Goal: Contribute content

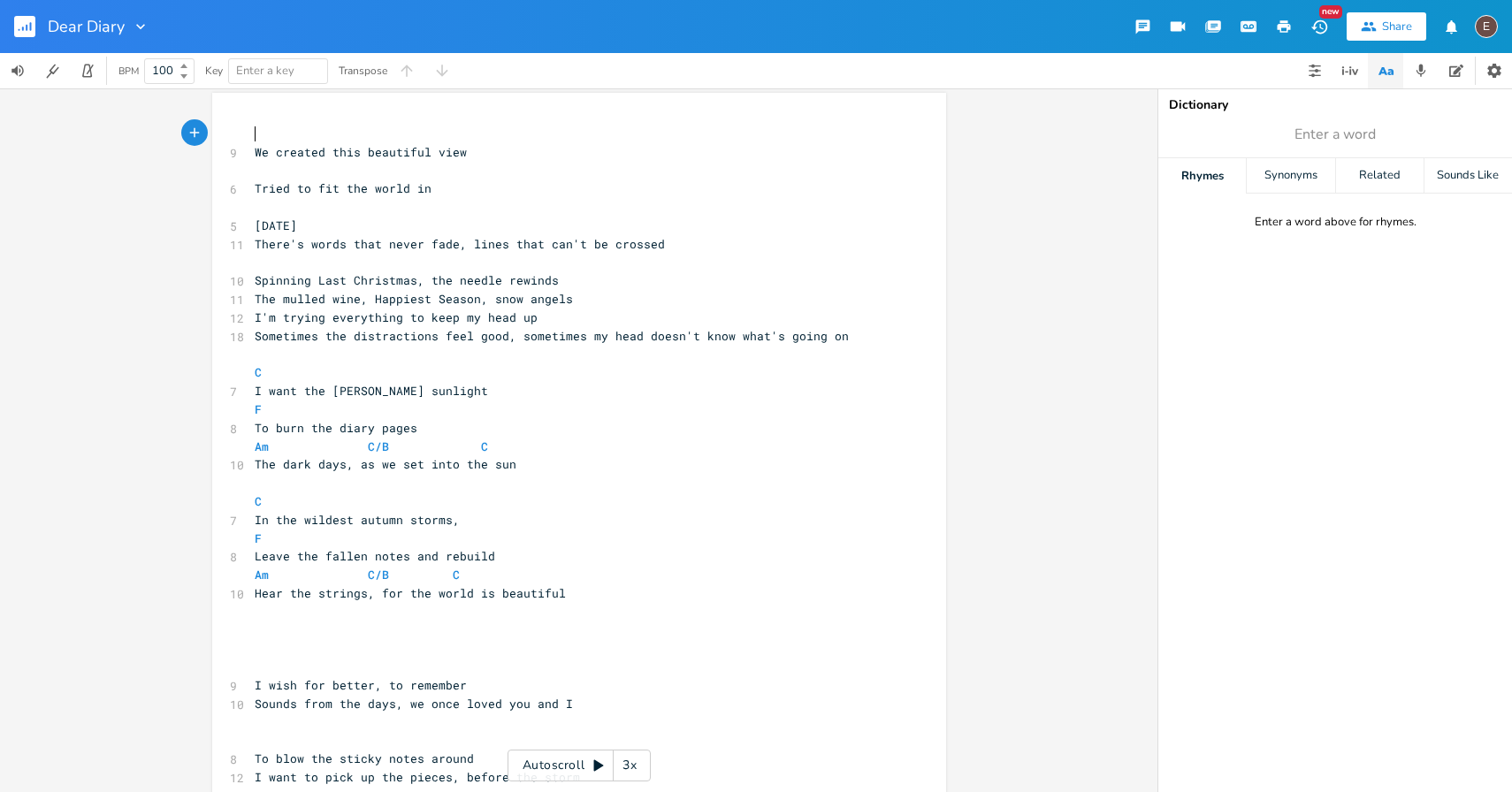
scroll to position [2, 0]
click at [437, 177] on pre "​" at bounding box center [571, 175] width 639 height 18
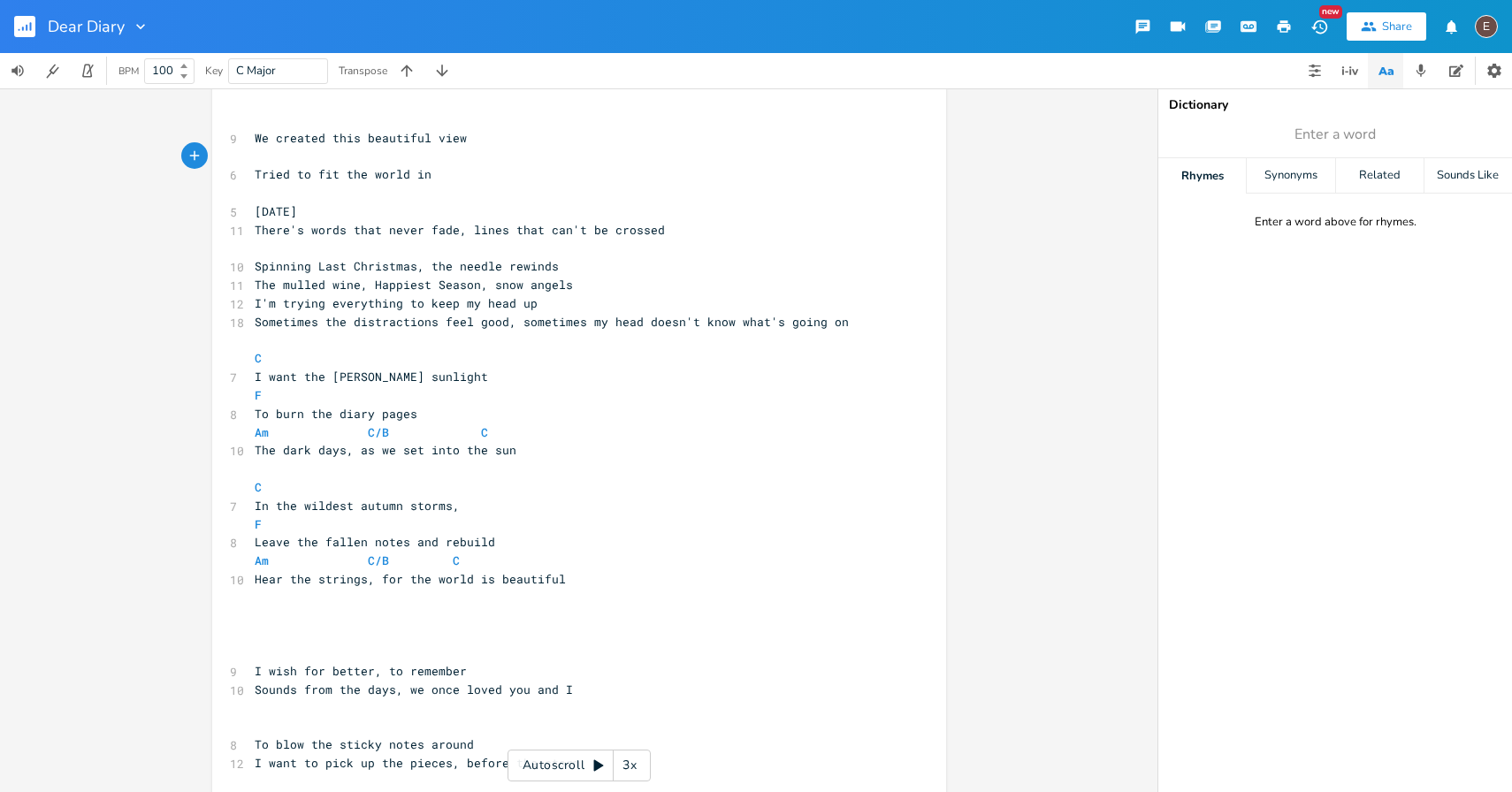
scroll to position [0, 0]
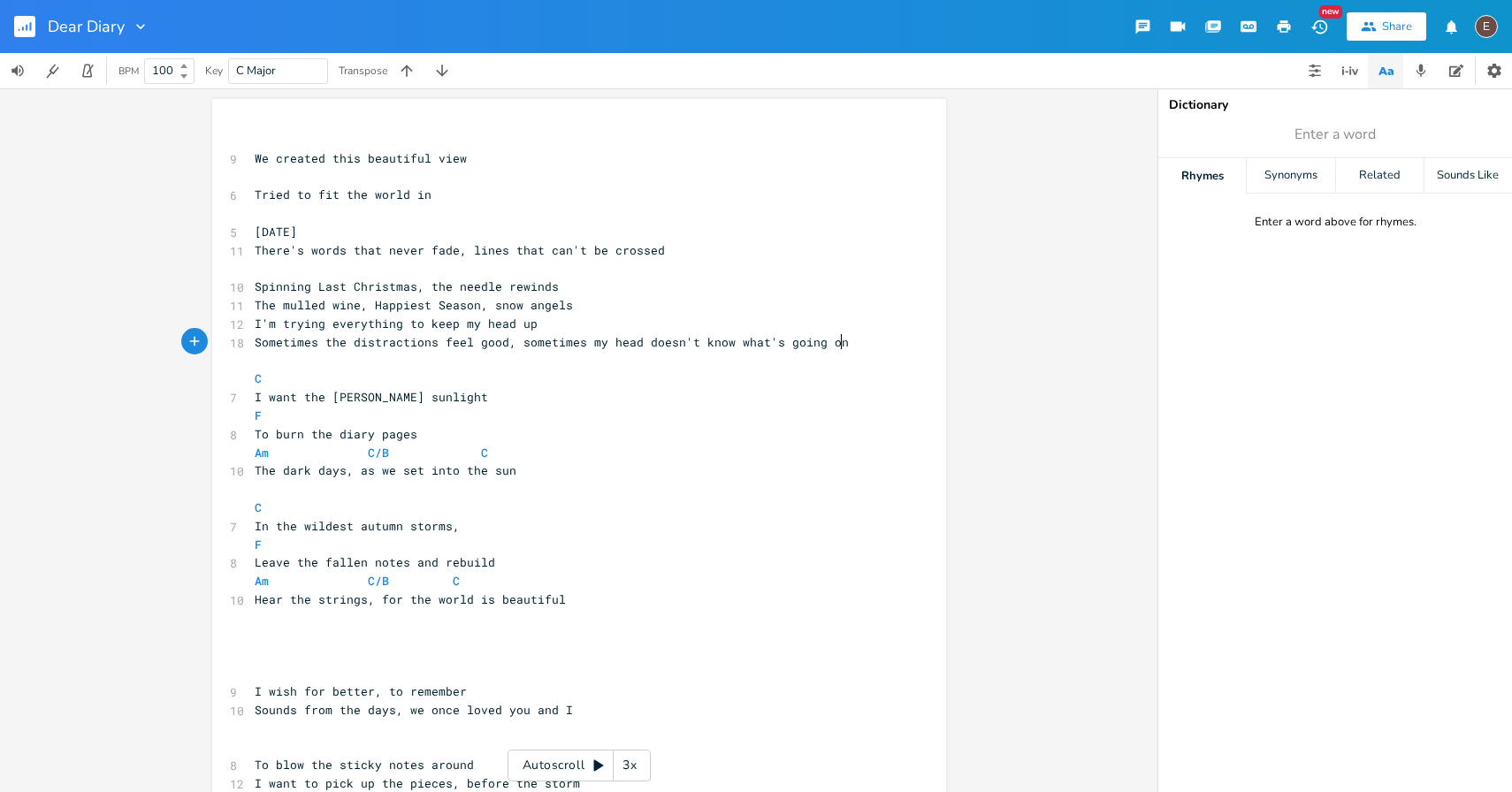
click at [862, 338] on pre "Sometimes the distractions feel good, sometimes my head doesn't know what's goi…" at bounding box center [571, 342] width 639 height 18
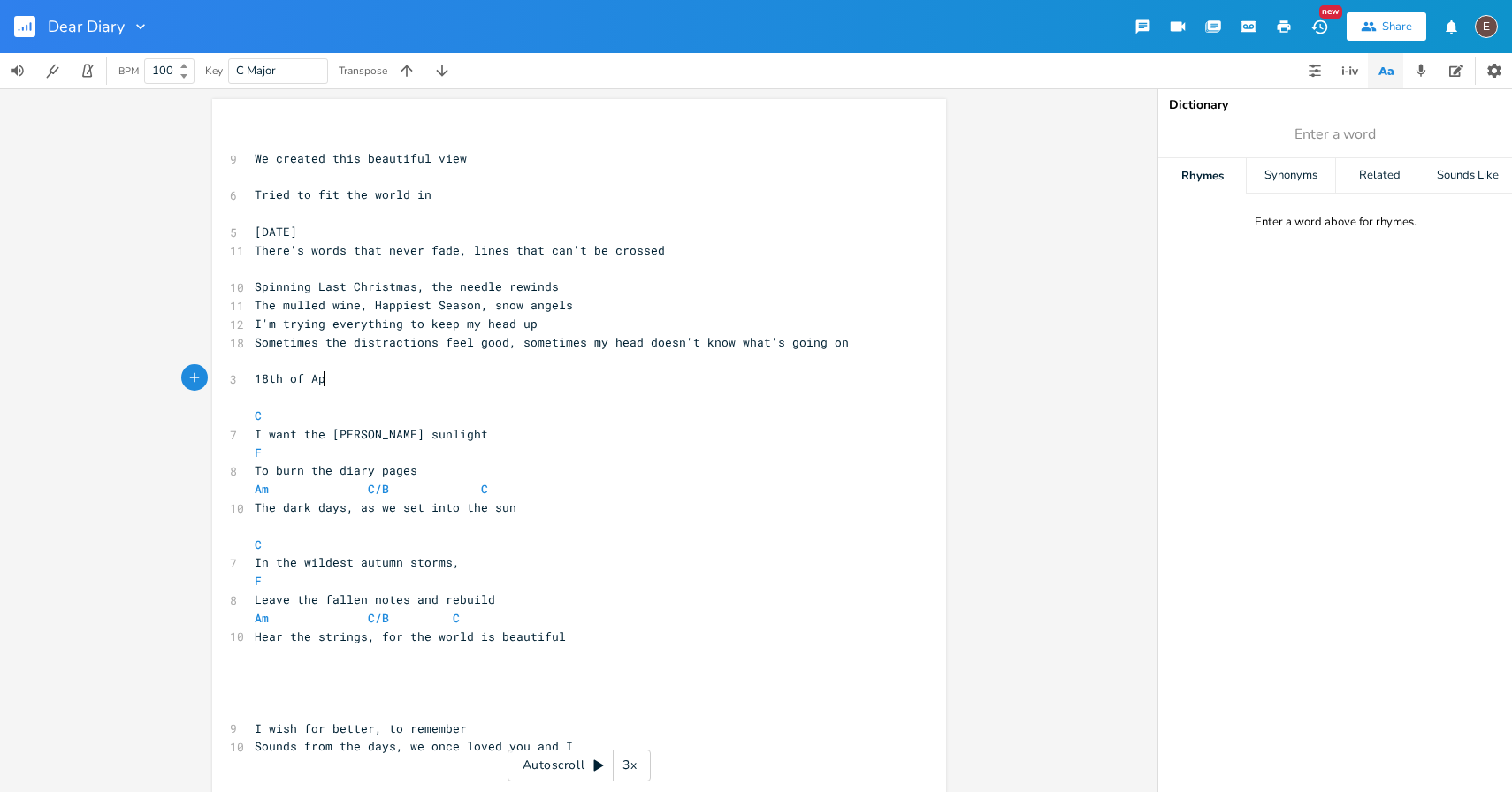
scroll to position [0, 69]
type textarea "[DATE]"
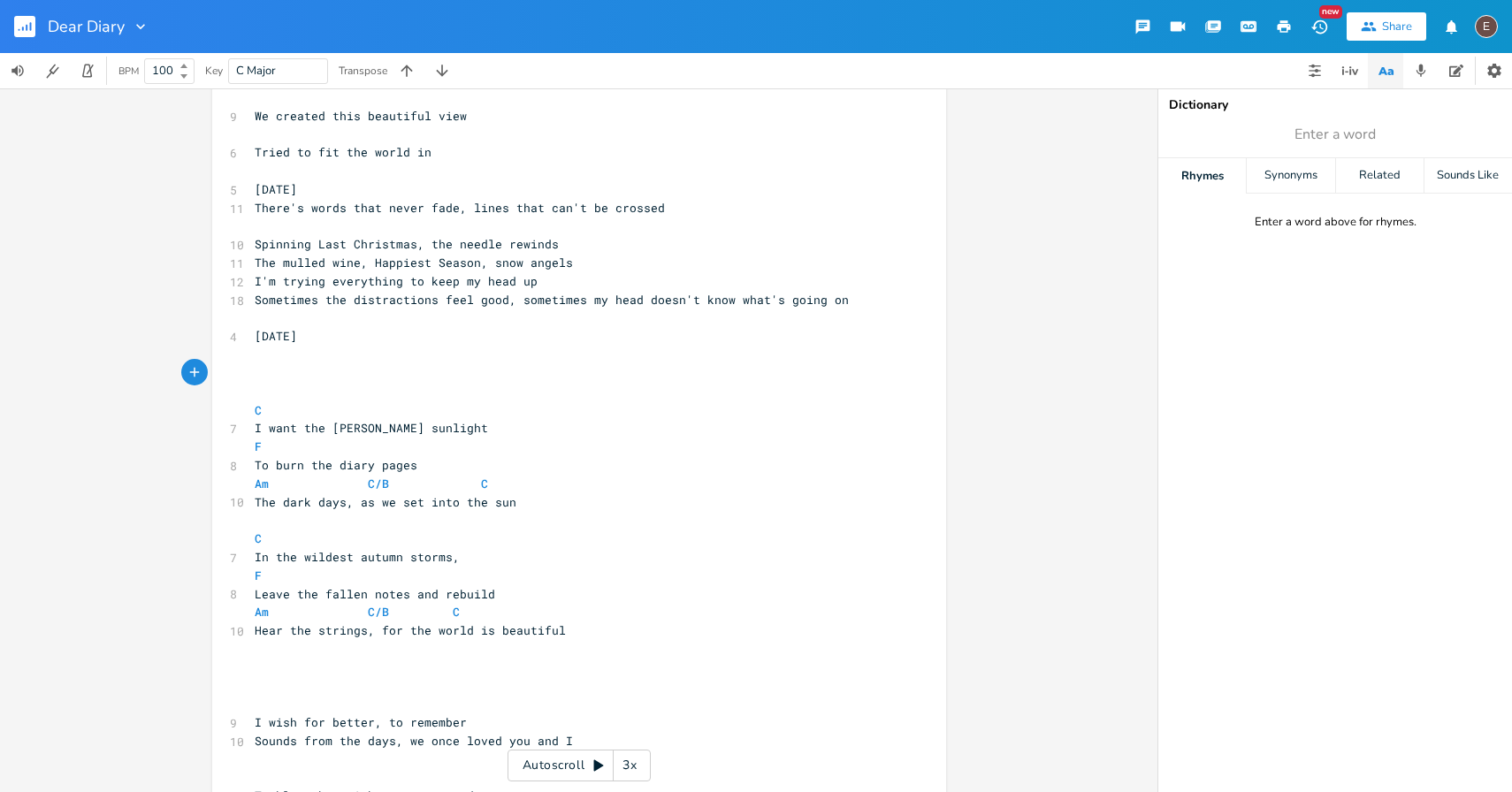
scroll to position [0, 0]
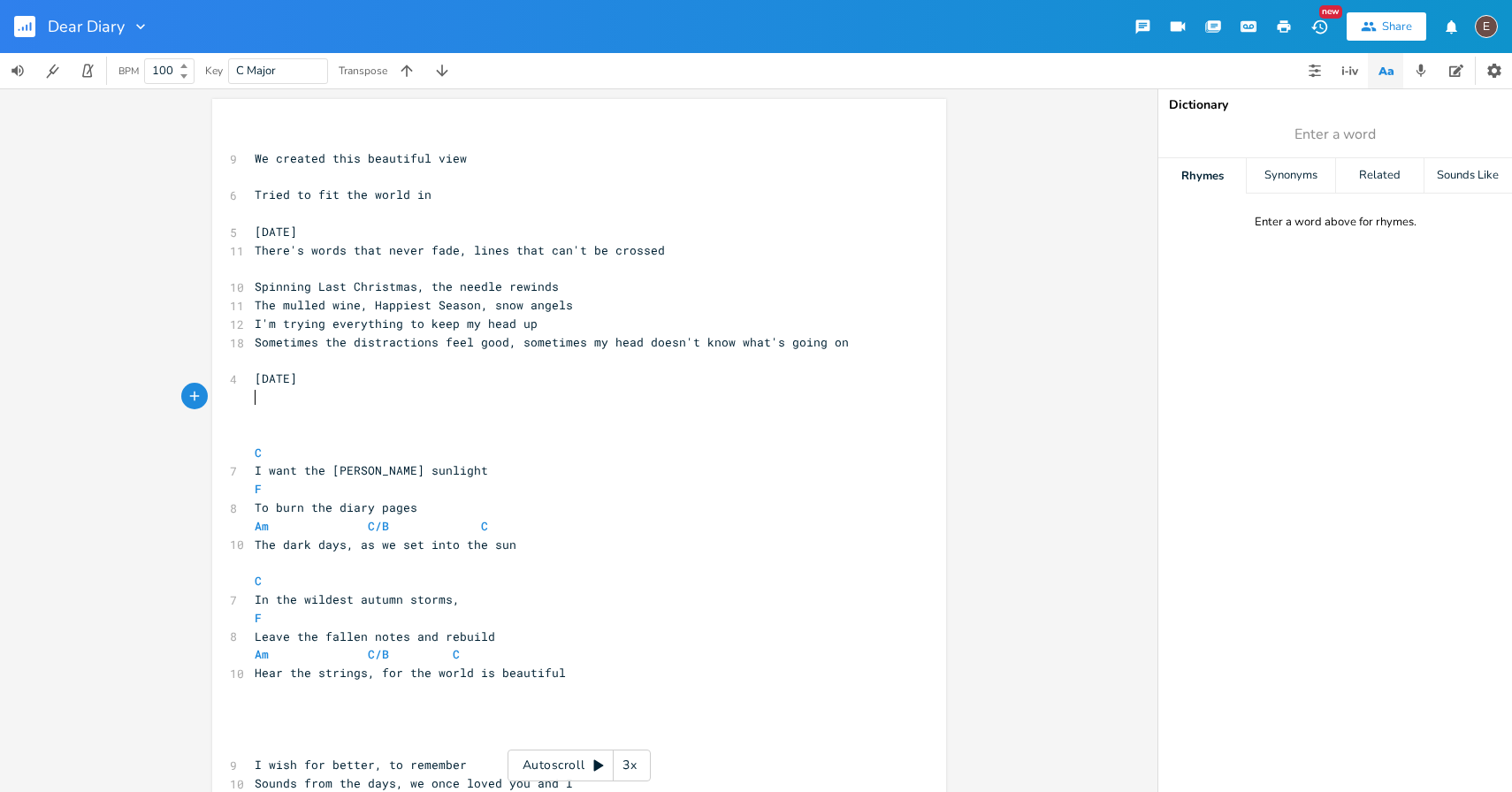
click at [481, 396] on pre "​" at bounding box center [571, 397] width 639 height 18
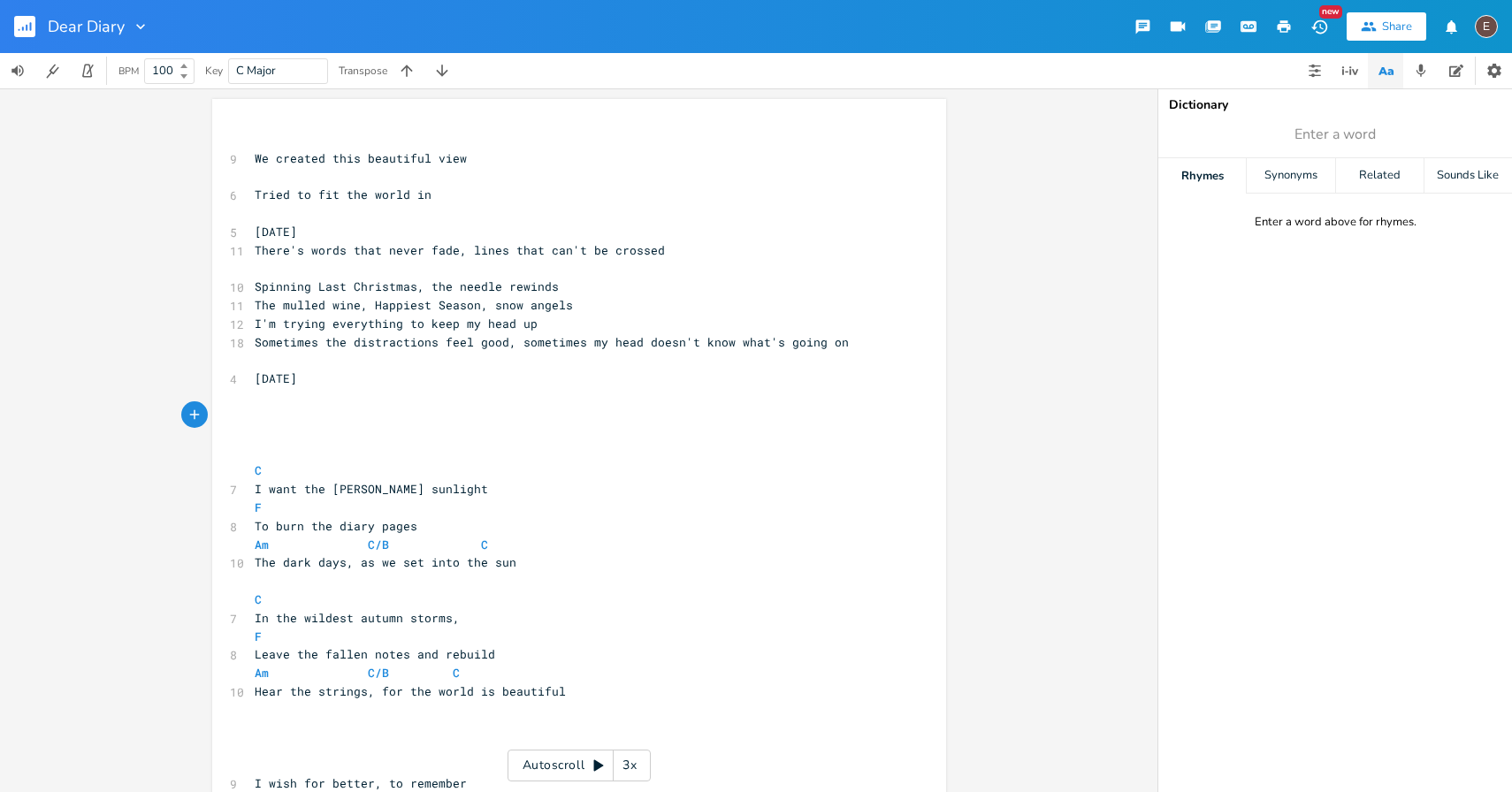
type textarea "["
type textarea "[Pre-chorus]"
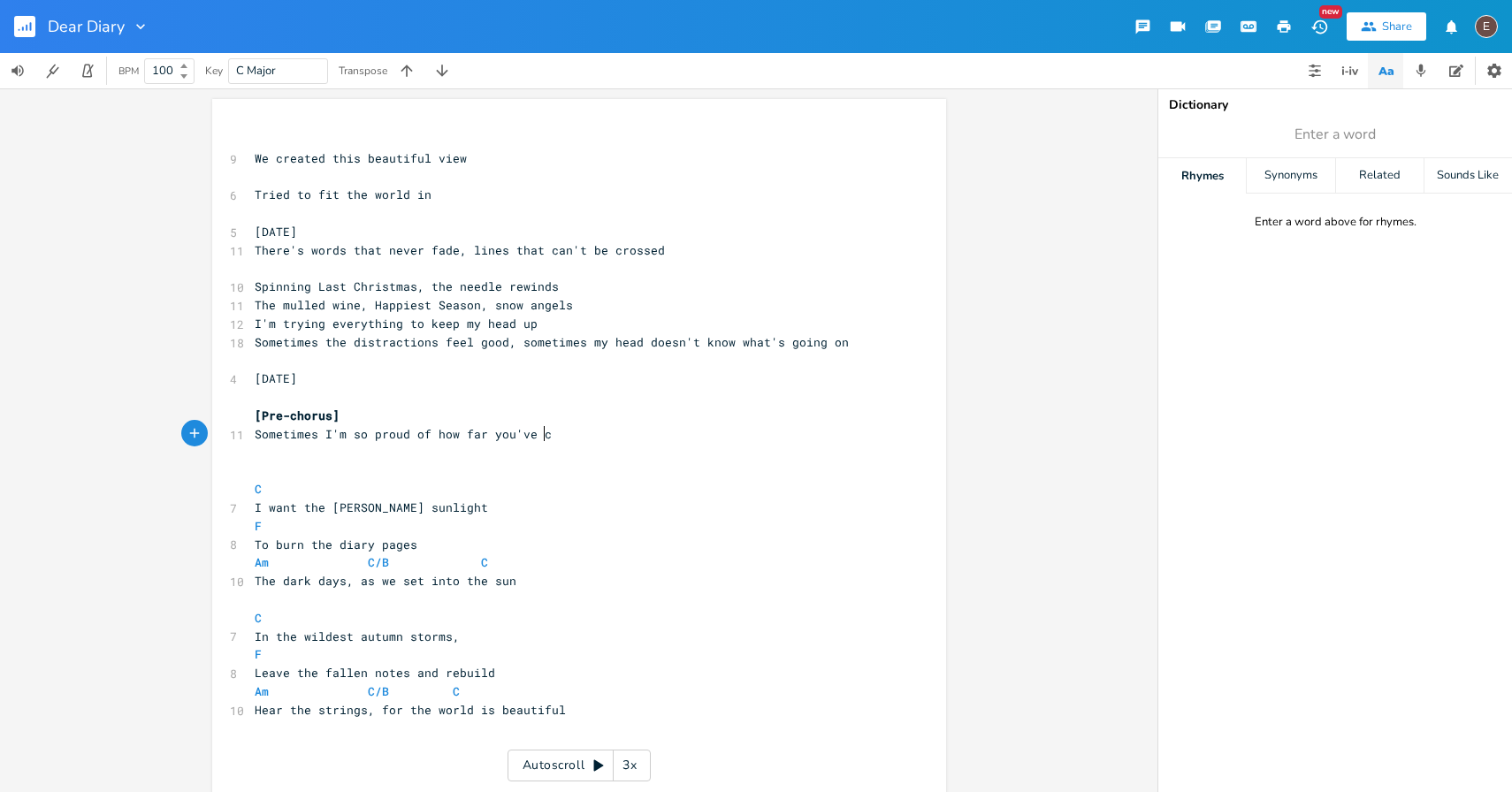
type textarea "Sometimes I'm so proud of how far you've come"
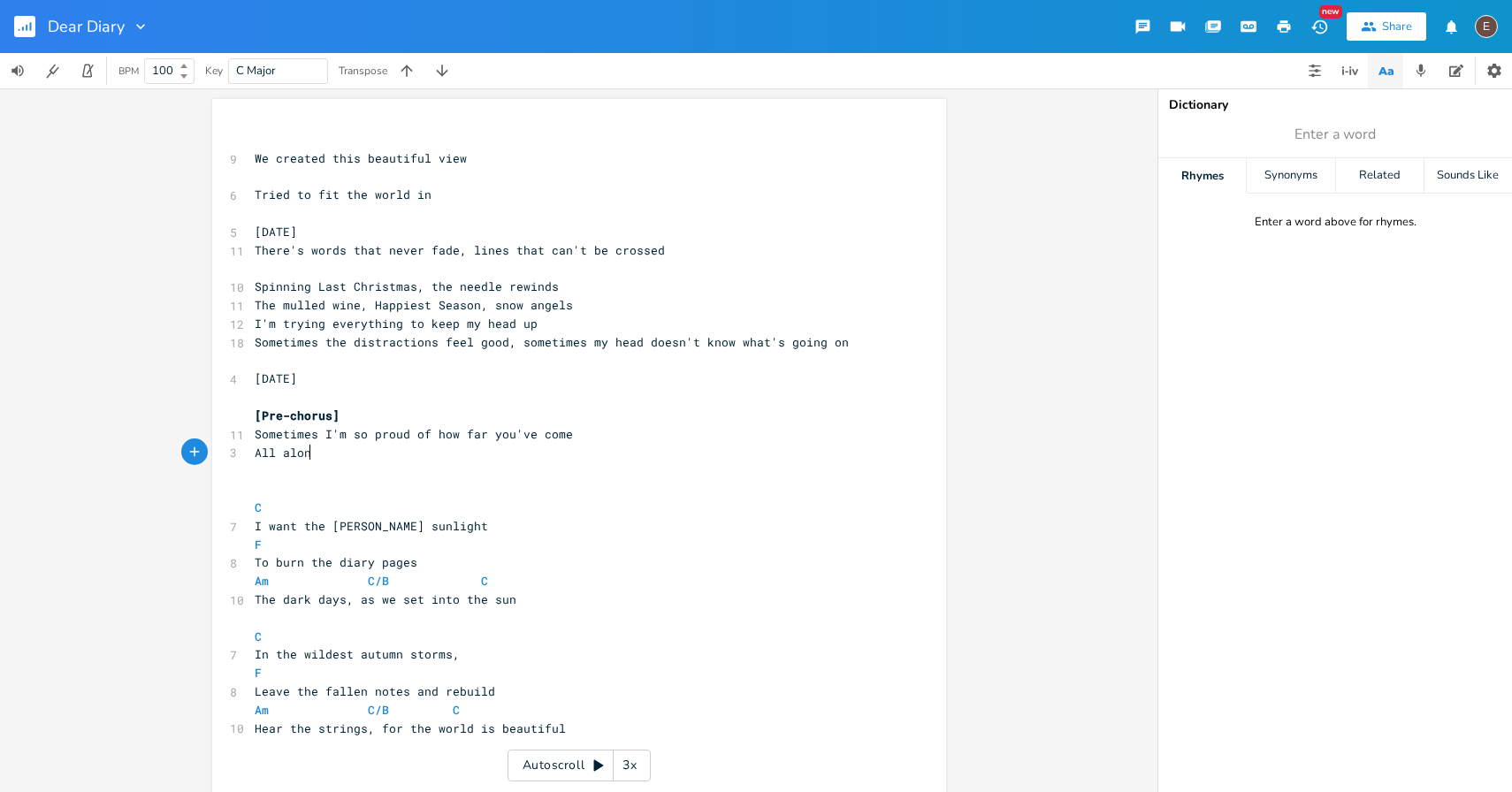
type textarea "All alone"
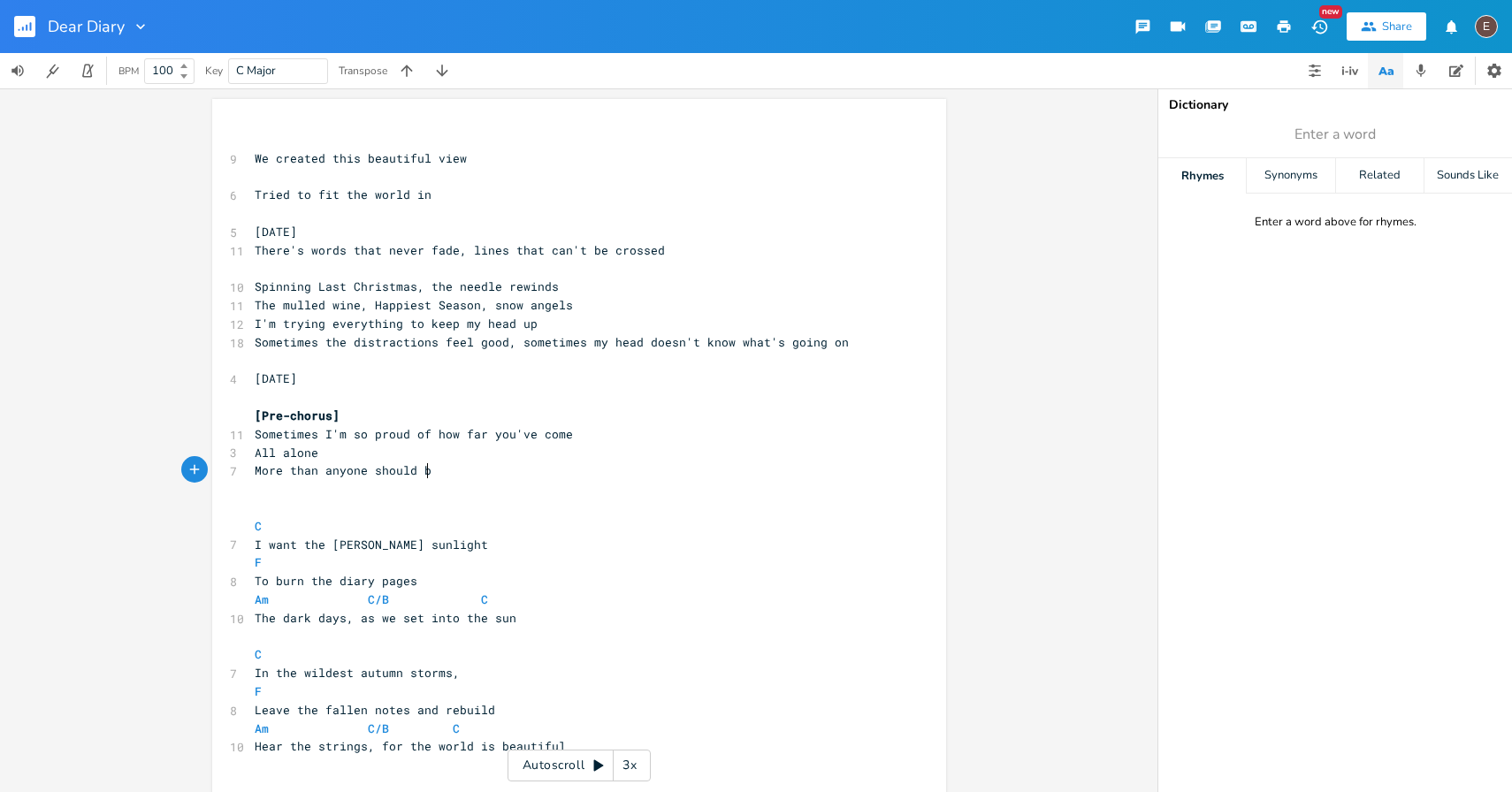
scroll to position [0, 148]
type textarea "More than anyone should be"
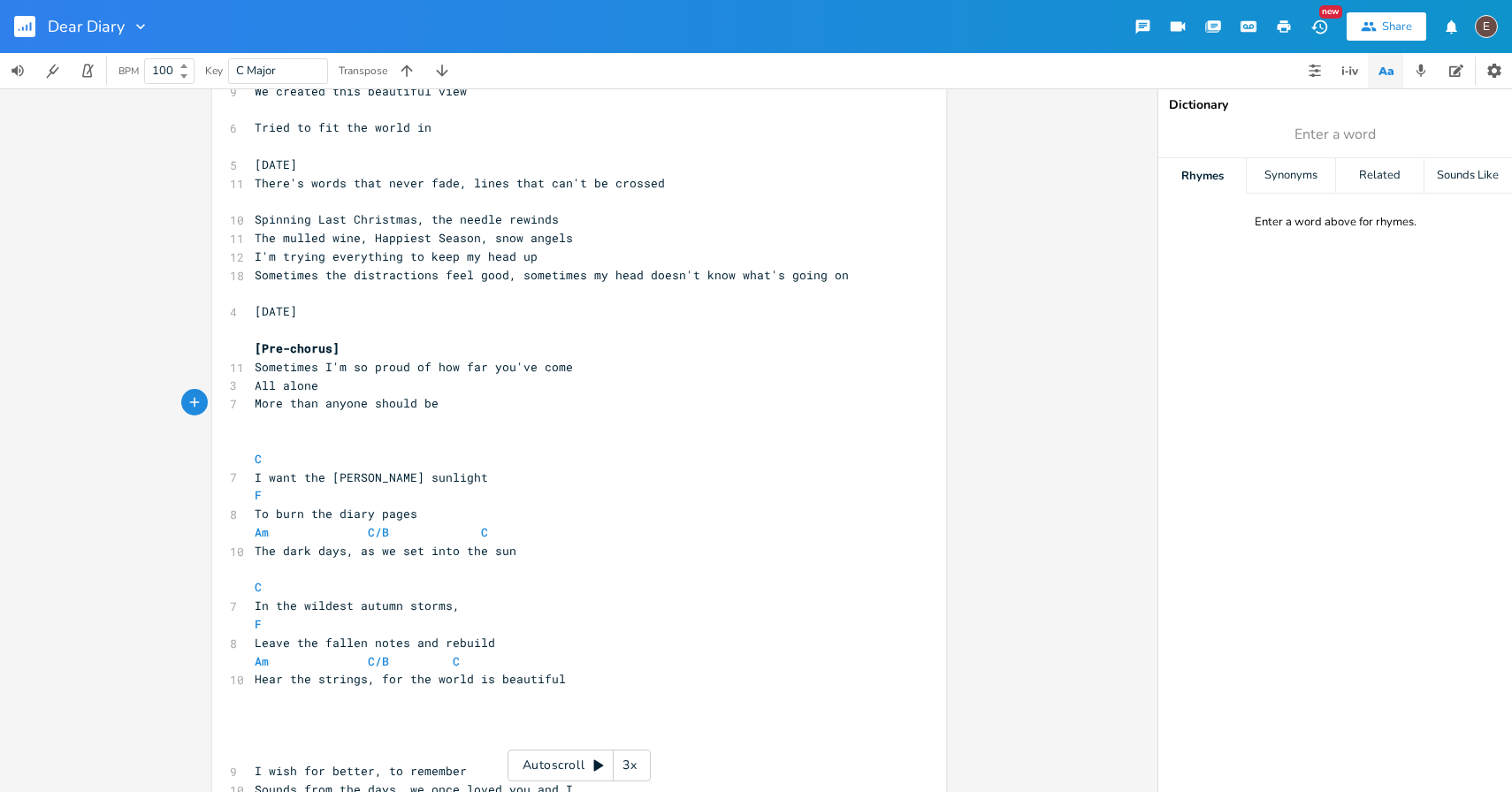
scroll to position [144, 0]
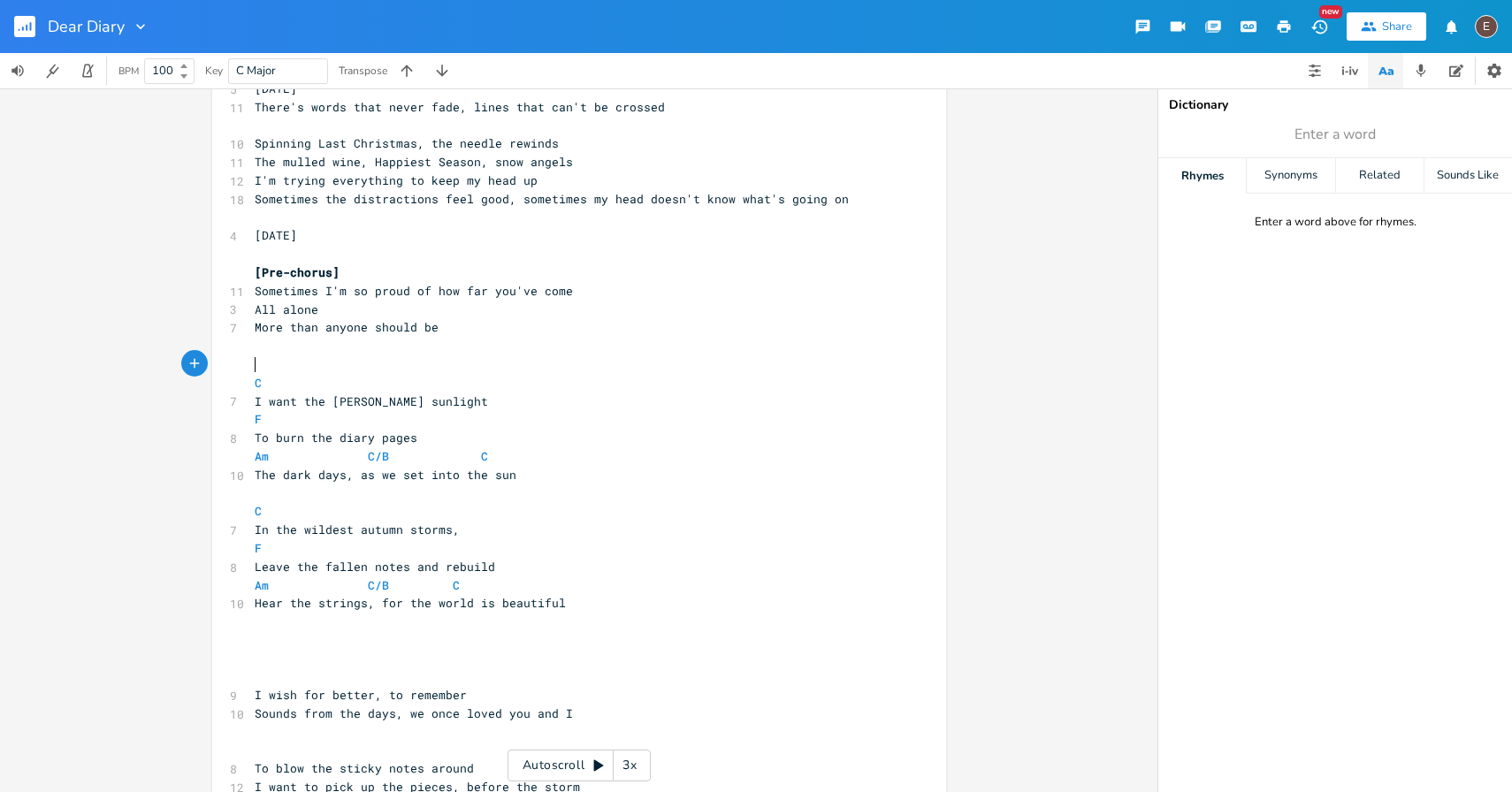
click at [448, 367] on pre "​" at bounding box center [571, 364] width 639 height 18
type textarea "[Chorus]"
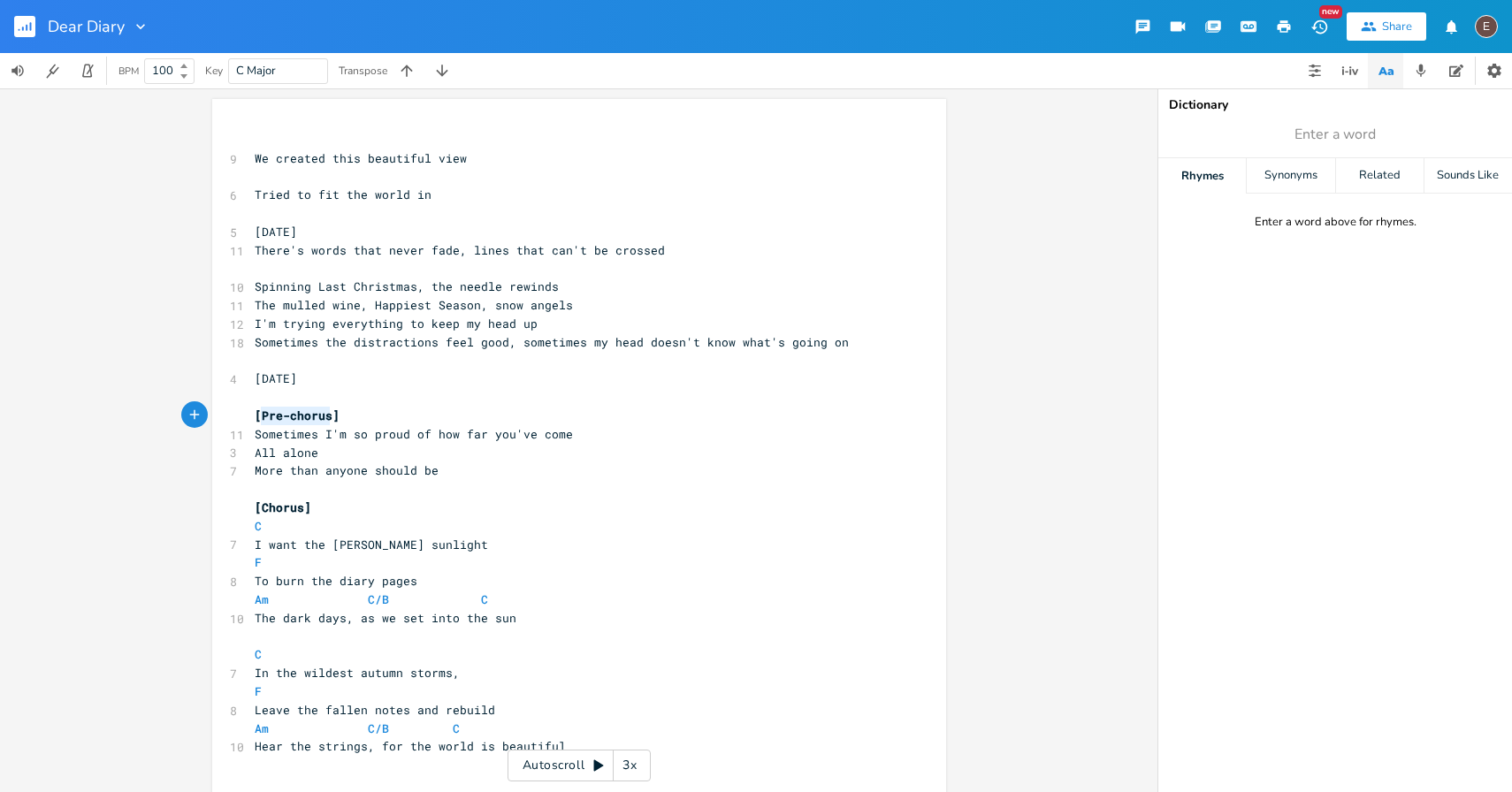
drag, startPoint x: 327, startPoint y: 416, endPoint x: 251, endPoint y: 417, distance: 76.0
click at [254, 417] on span "[Pre-chorus]" at bounding box center [296, 415] width 84 height 16
type textarea "[Interlude"
click at [542, 417] on pre "[Interlude]" at bounding box center [571, 415] width 639 height 18
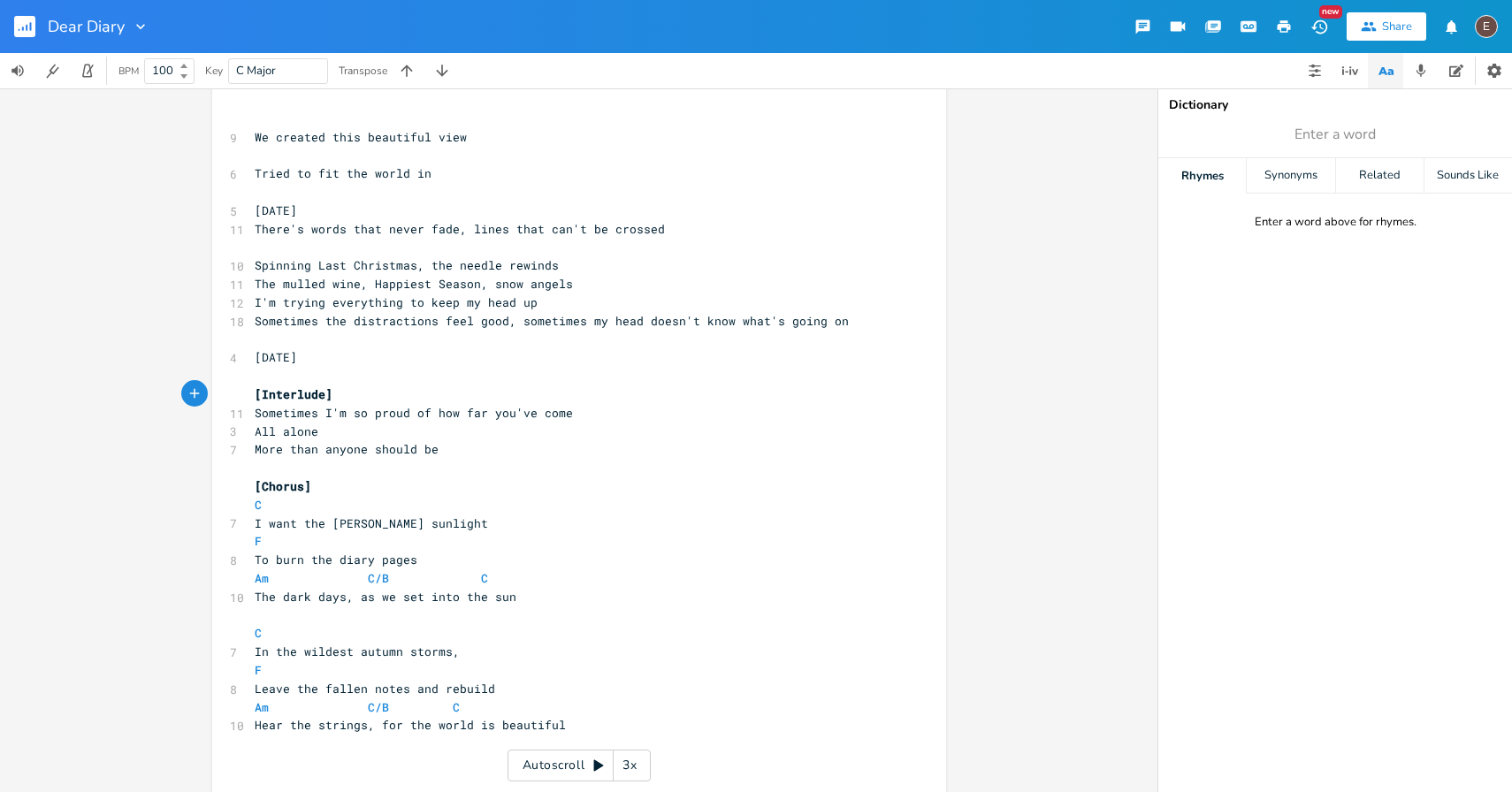
scroll to position [0, 0]
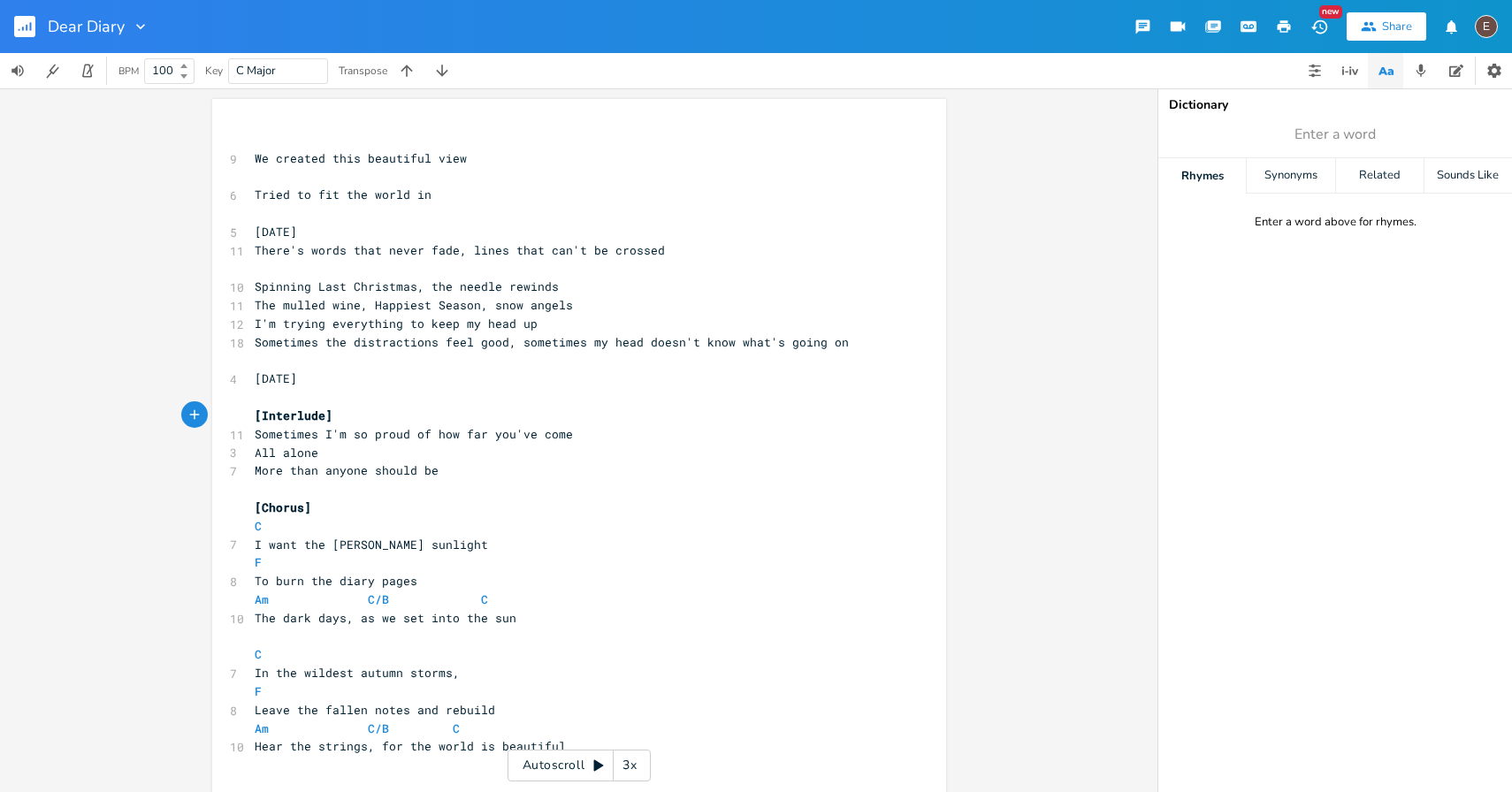
click at [1015, 16] on div "Dear Diary New Share E" at bounding box center [756, 26] width 1512 height 53
click at [949, 15] on div "Dear Diary New Share E" at bounding box center [756, 26] width 1512 height 53
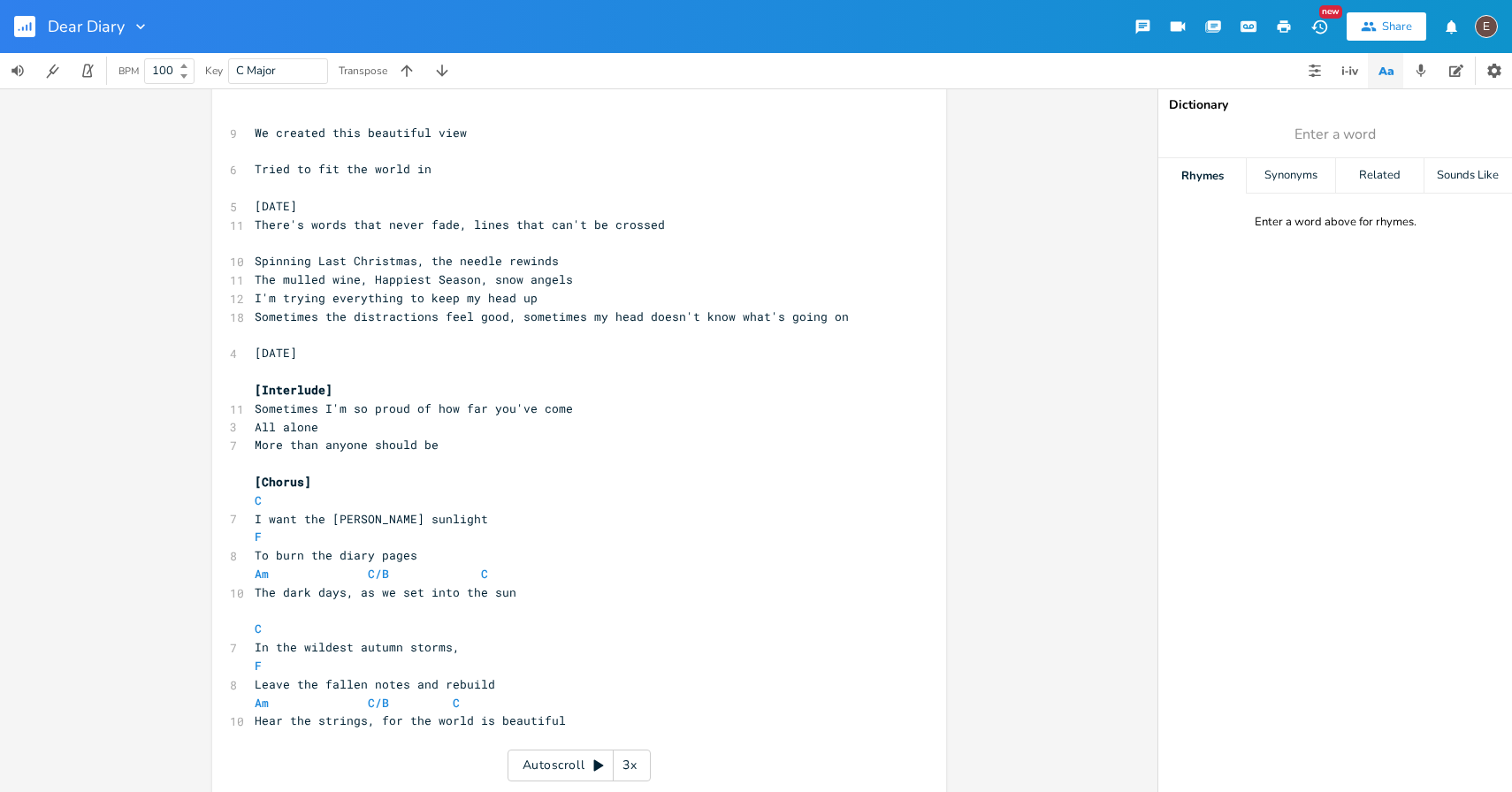
scroll to position [45, 0]
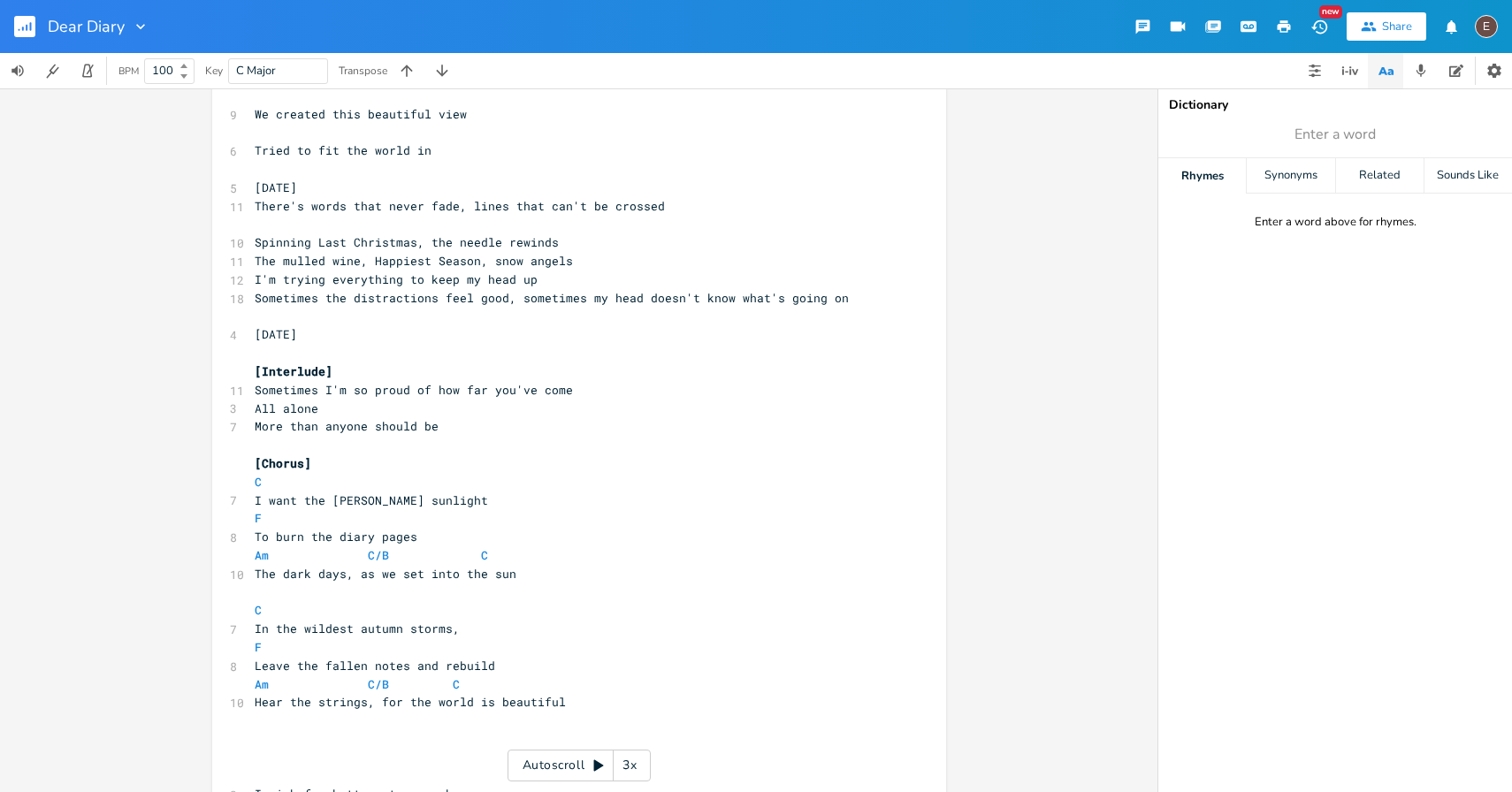
click at [506, 349] on pre "​" at bounding box center [571, 352] width 639 height 18
click at [518, 333] on pre "[DATE]" at bounding box center [571, 334] width 639 height 18
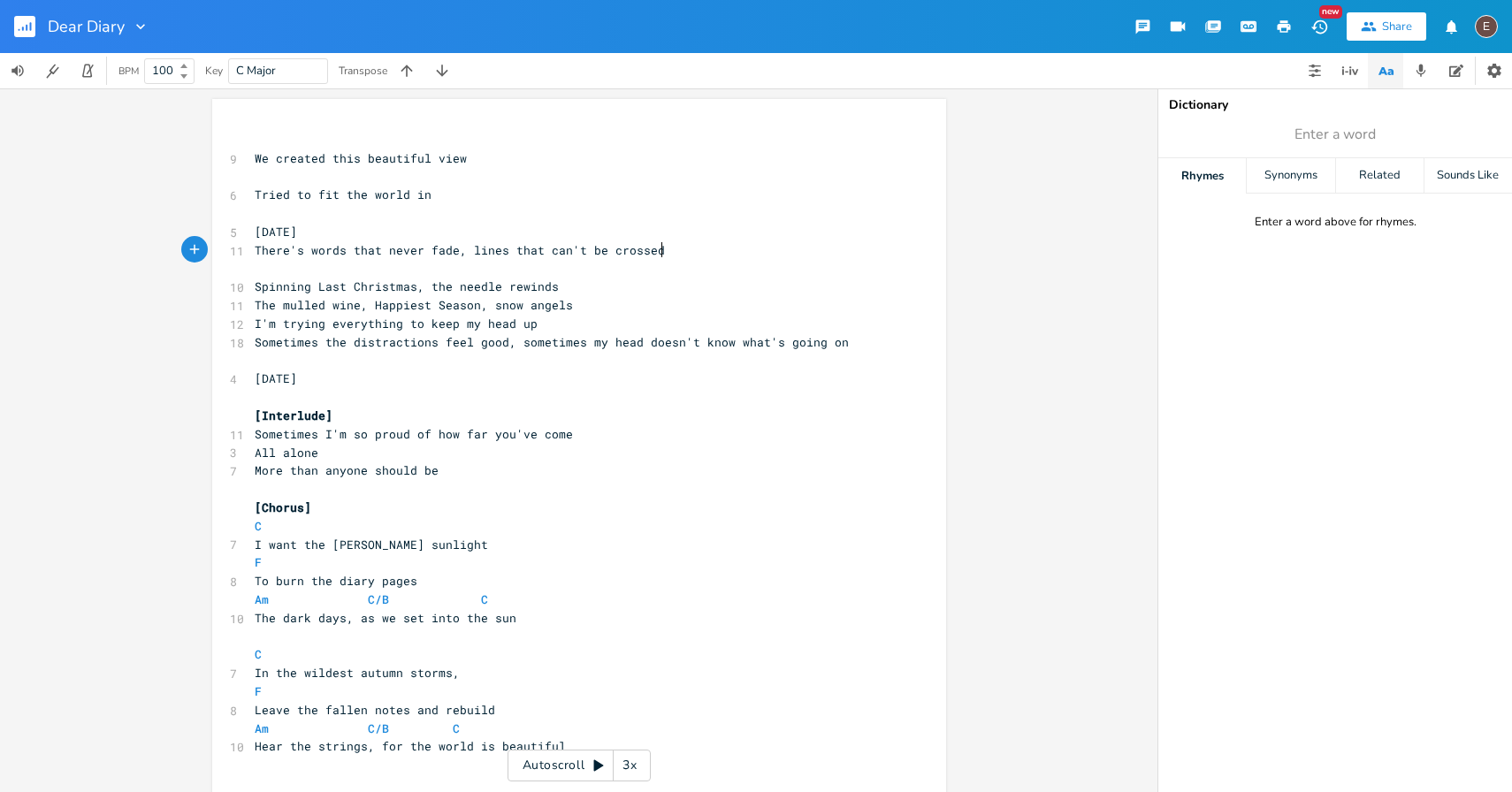
click at [669, 253] on pre "There's words that never fade, lines that can't be crossed" at bounding box center [571, 250] width 639 height 18
